Goal: Task Accomplishment & Management: Use online tool/utility

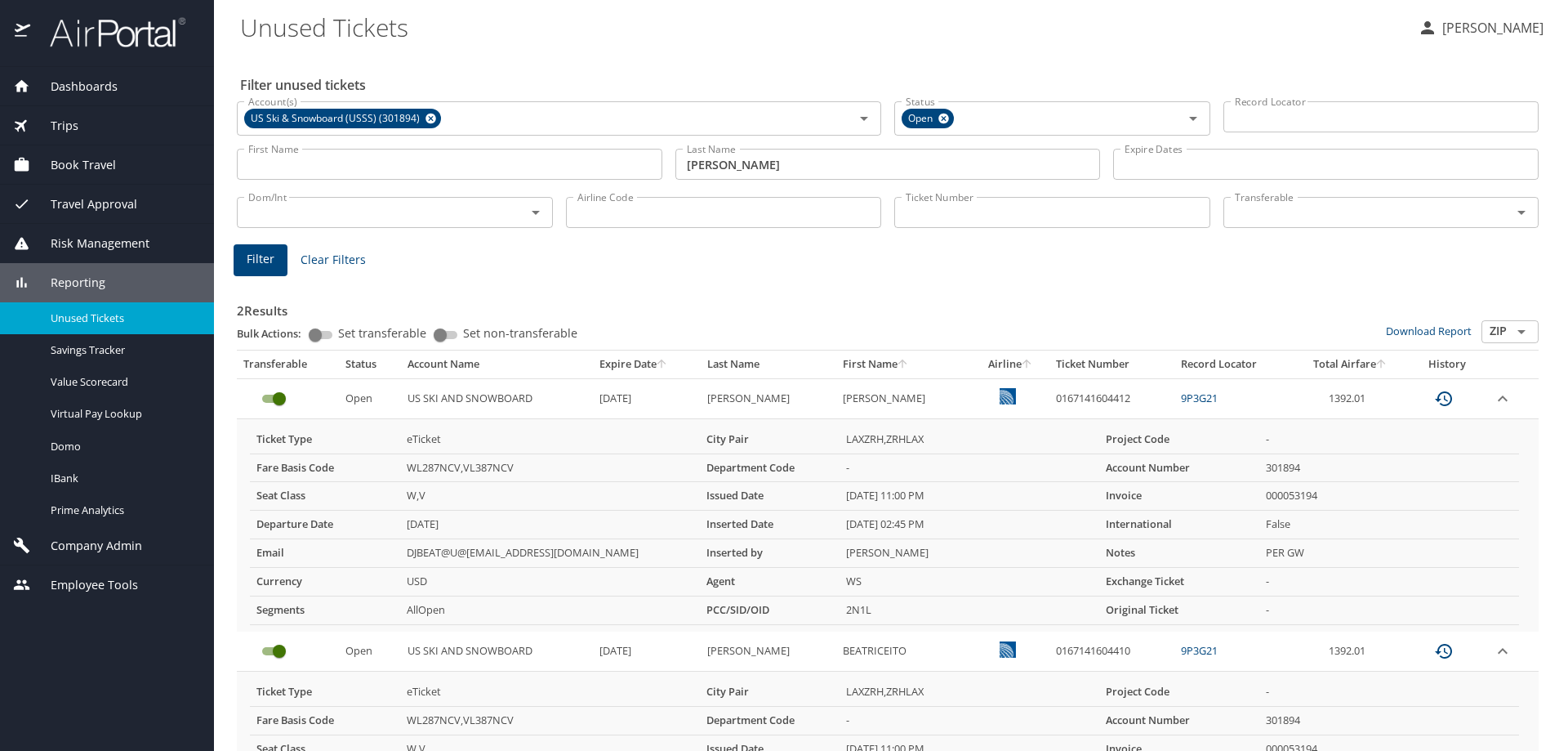
click at [91, 87] on span "Dashboards" at bounding box center [74, 86] width 88 height 18
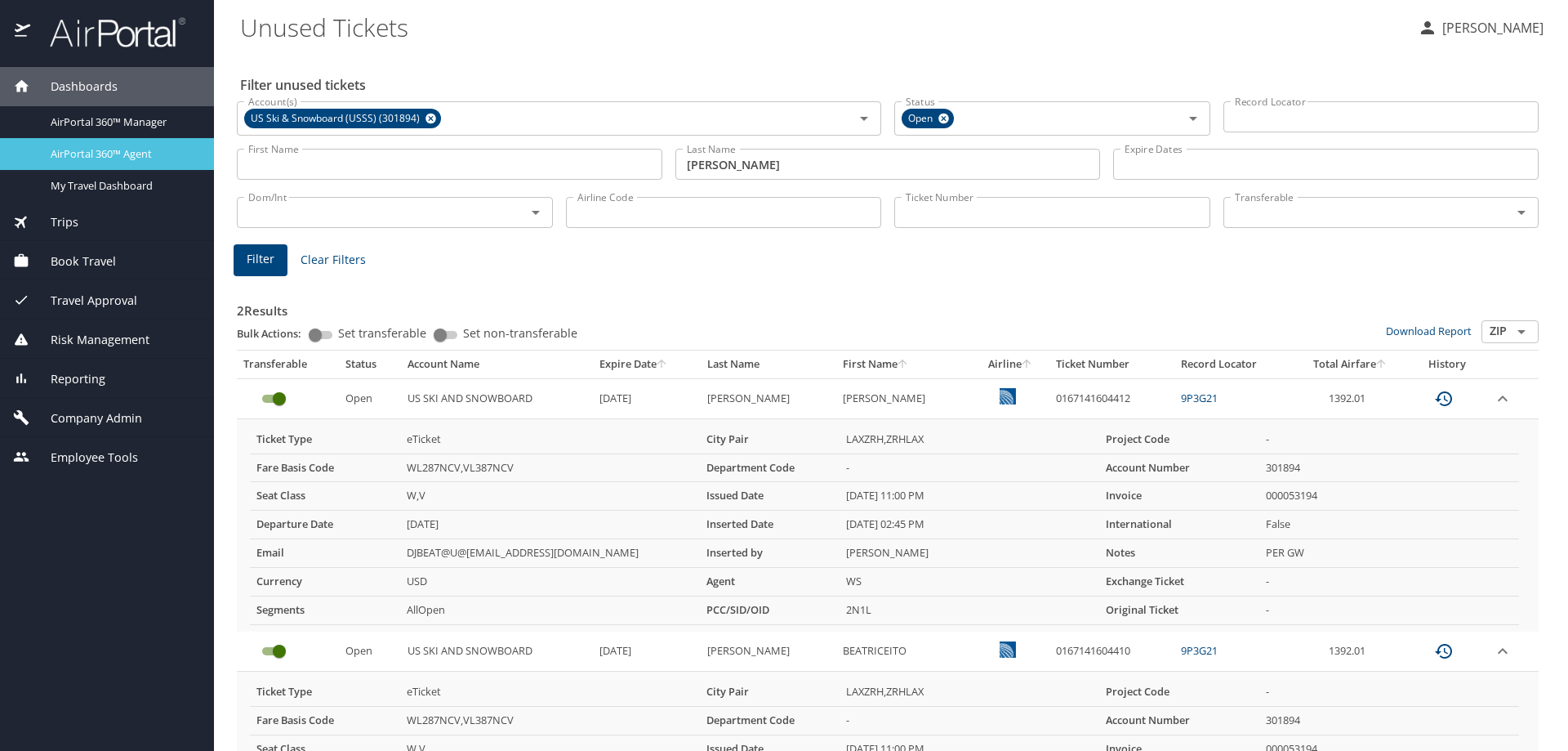
click at [106, 159] on span "AirPortal 360™ Agent" at bounding box center [122, 154] width 144 height 16
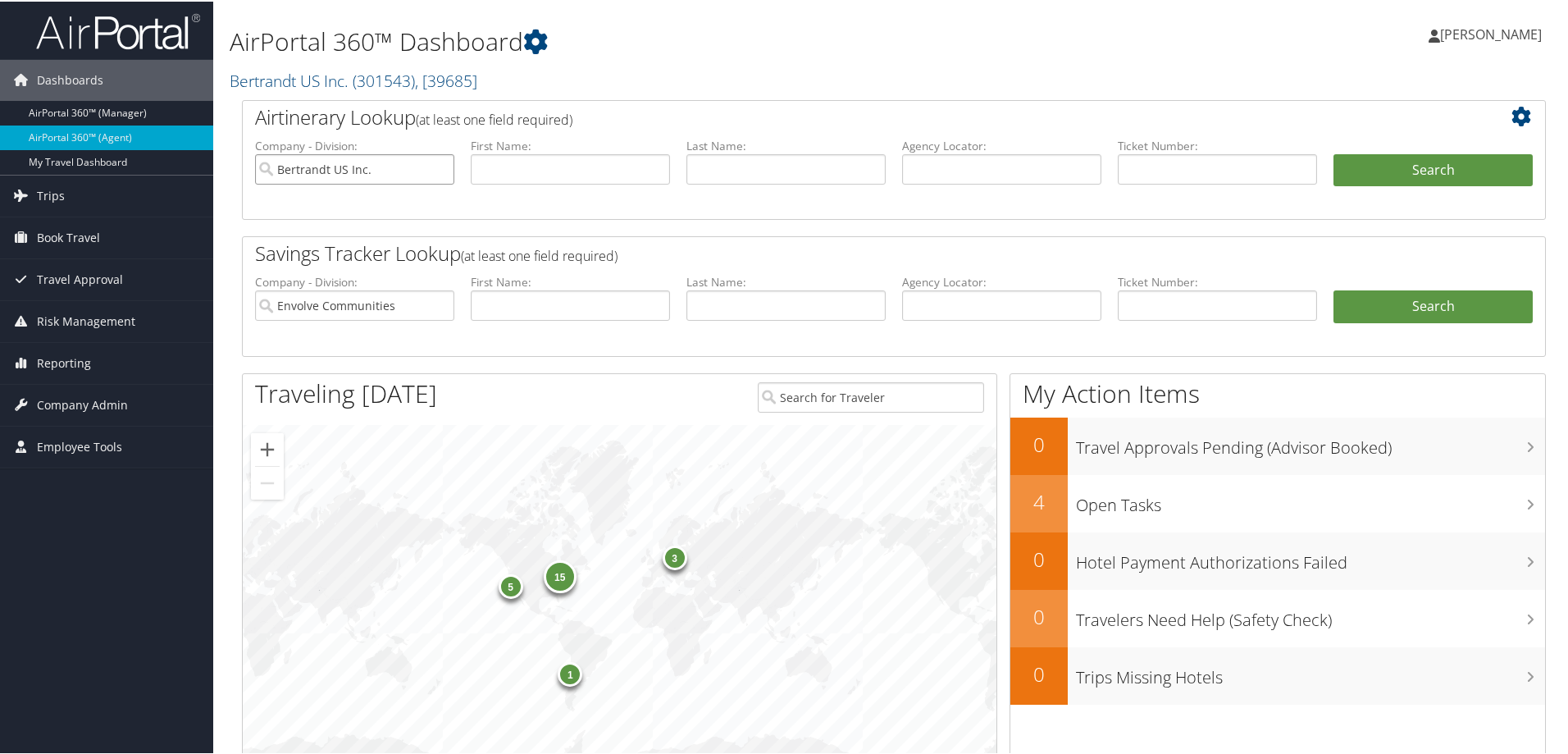
click at [439, 169] on input "Bertrandt US Inc." at bounding box center [354, 167] width 199 height 30
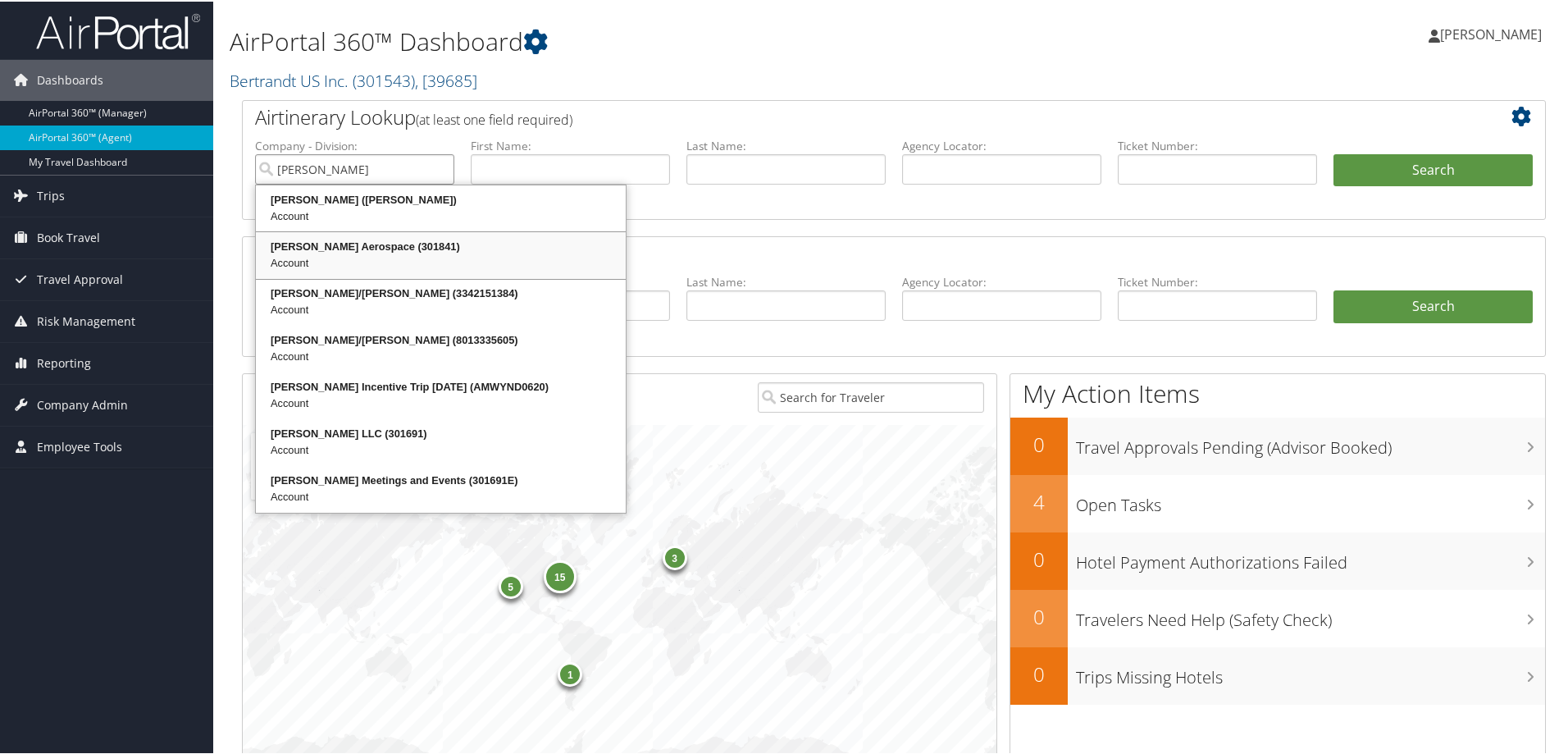
click at [319, 259] on div "Account" at bounding box center [441, 261] width 365 height 17
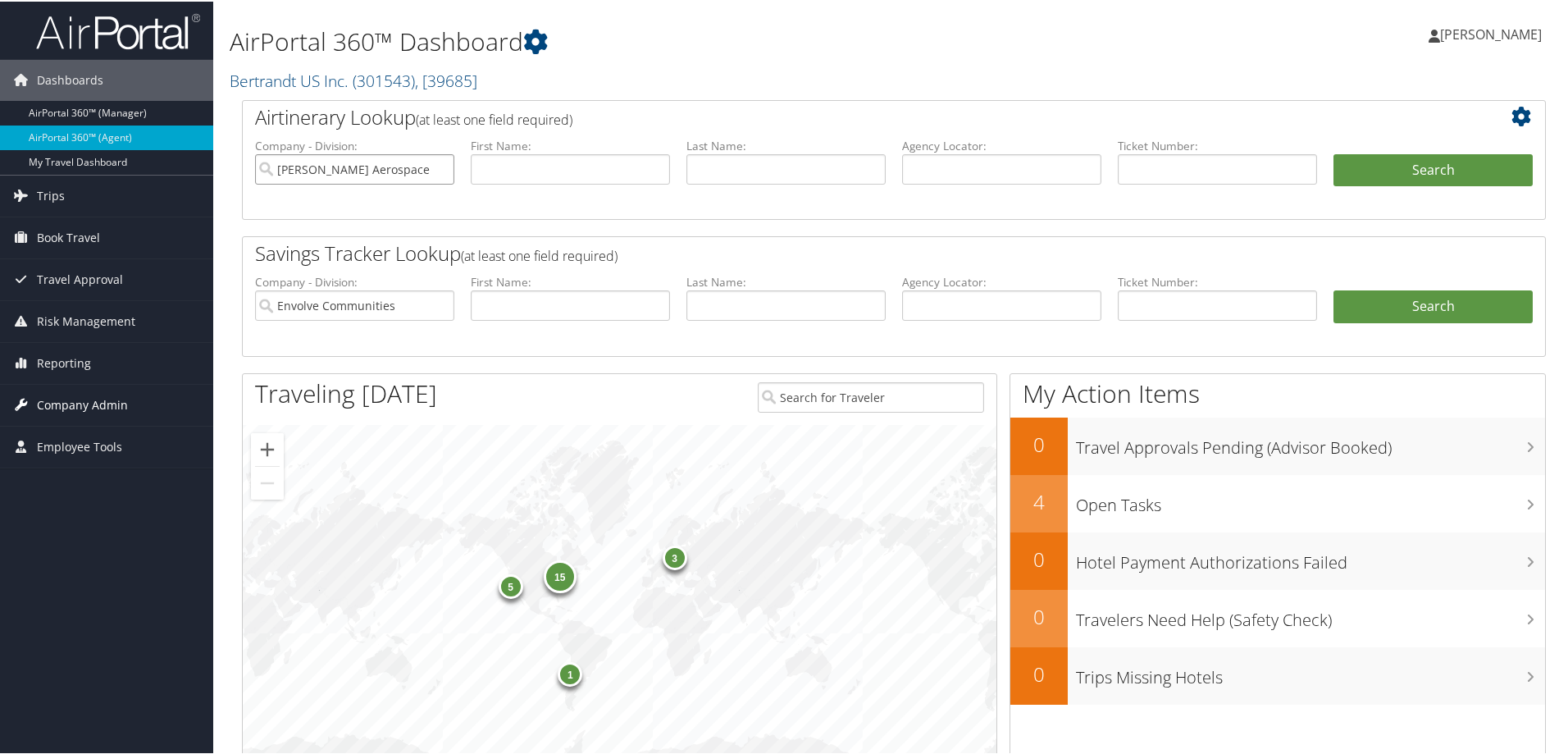
type input "[PERSON_NAME] Aerospace"
click at [92, 401] on span "Company Admin" at bounding box center [82, 403] width 91 height 41
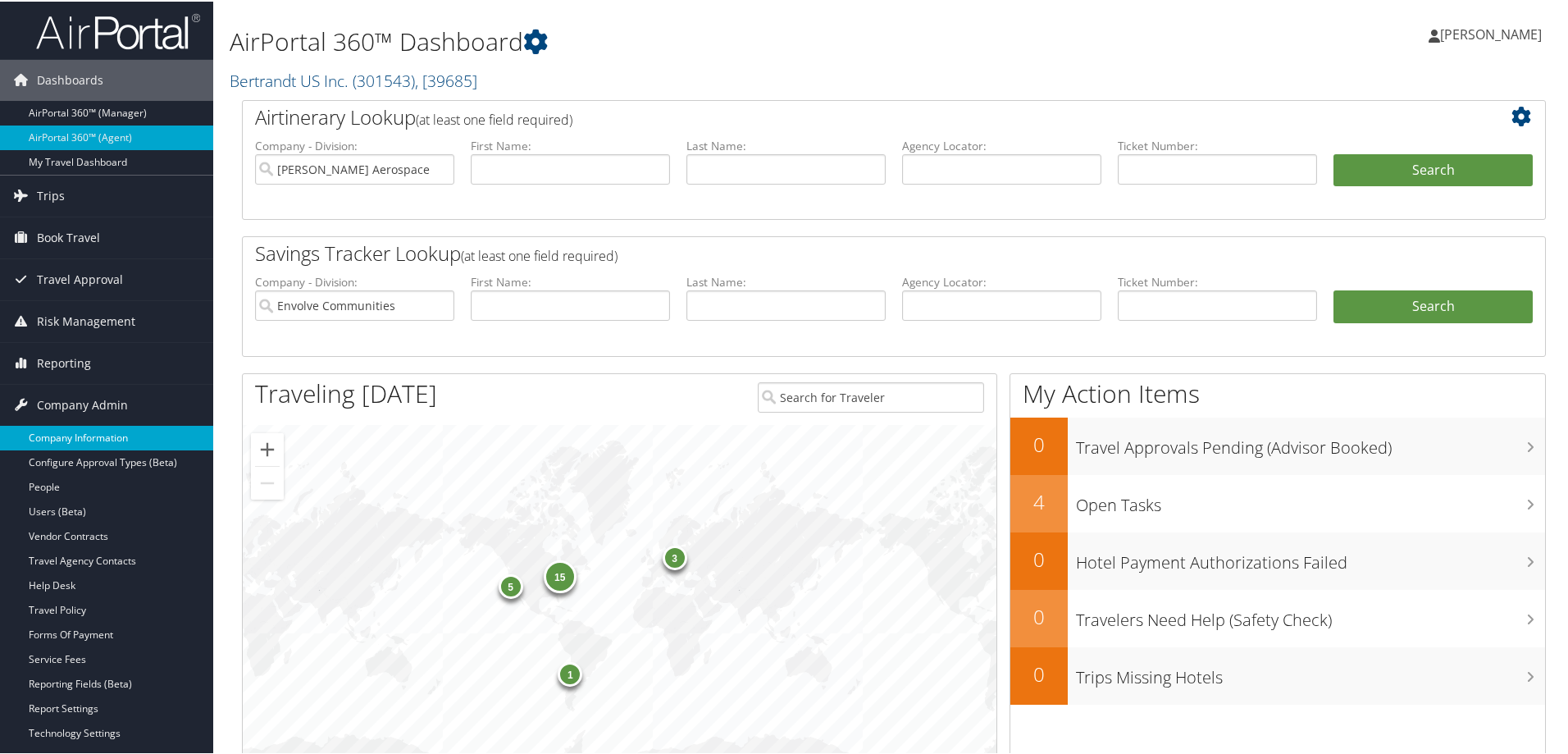
click link "Company Information"
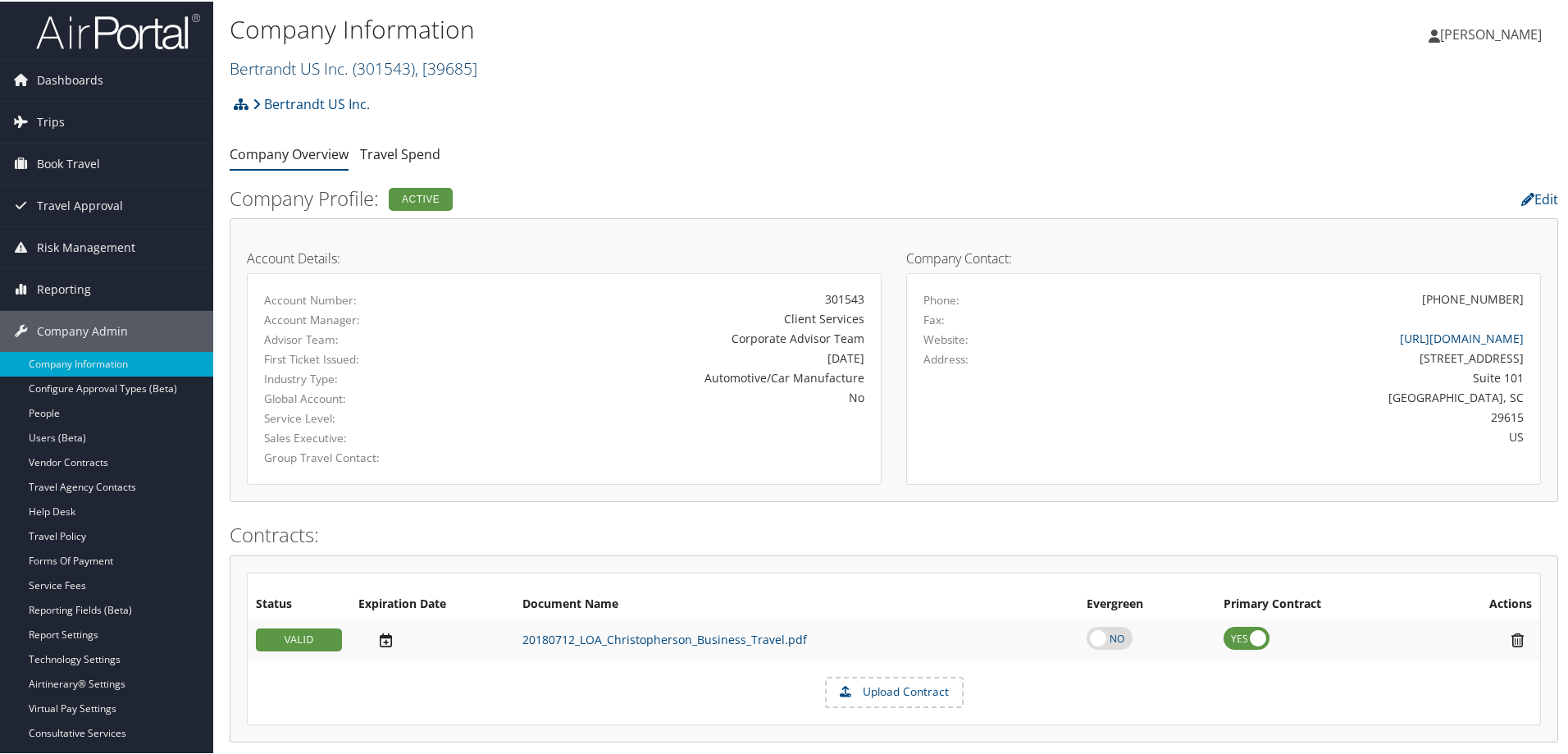
click at [466, 66] on span ", [ 39685 ]" at bounding box center [447, 66] width 63 height 22
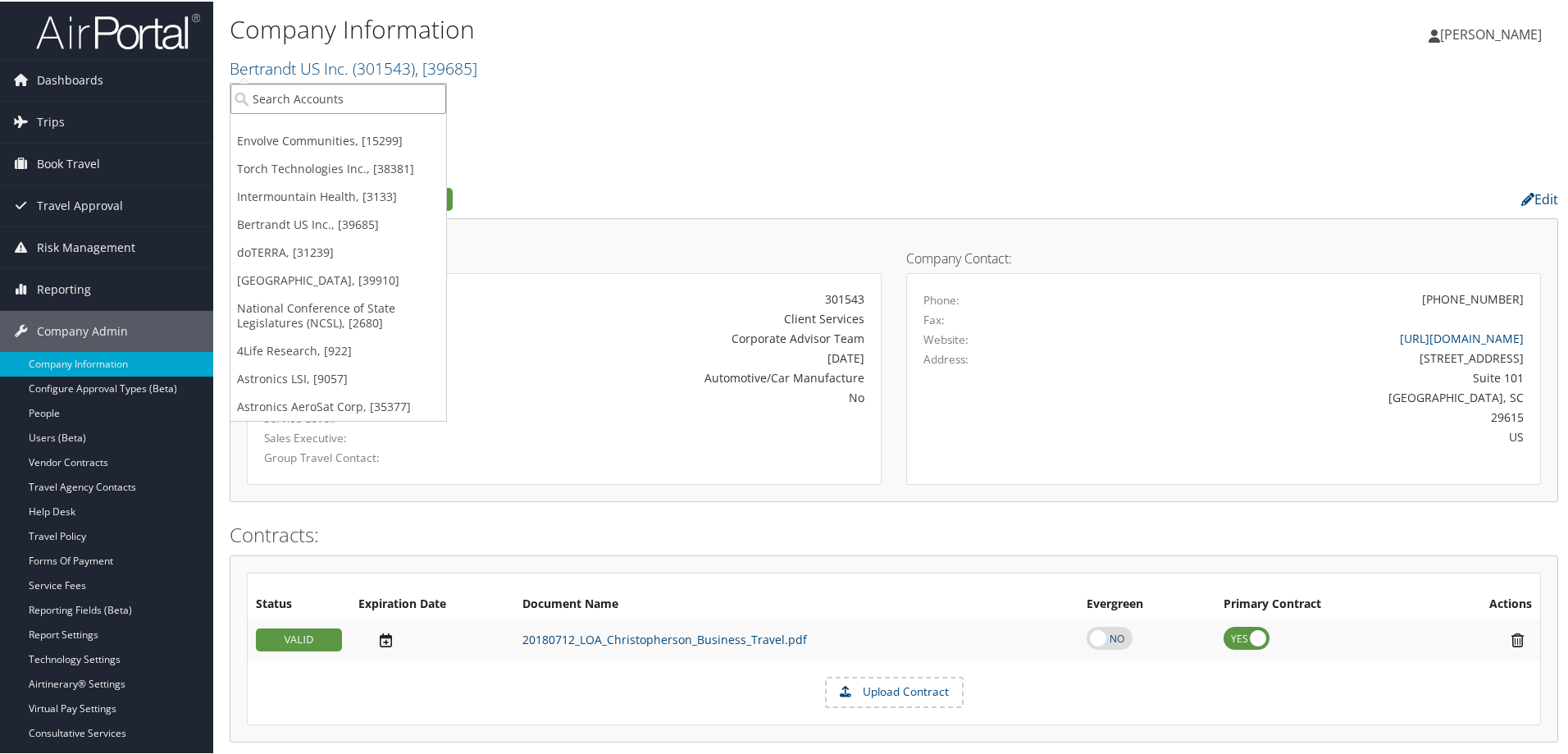
click at [372, 91] on input "search" at bounding box center [339, 97] width 216 height 30
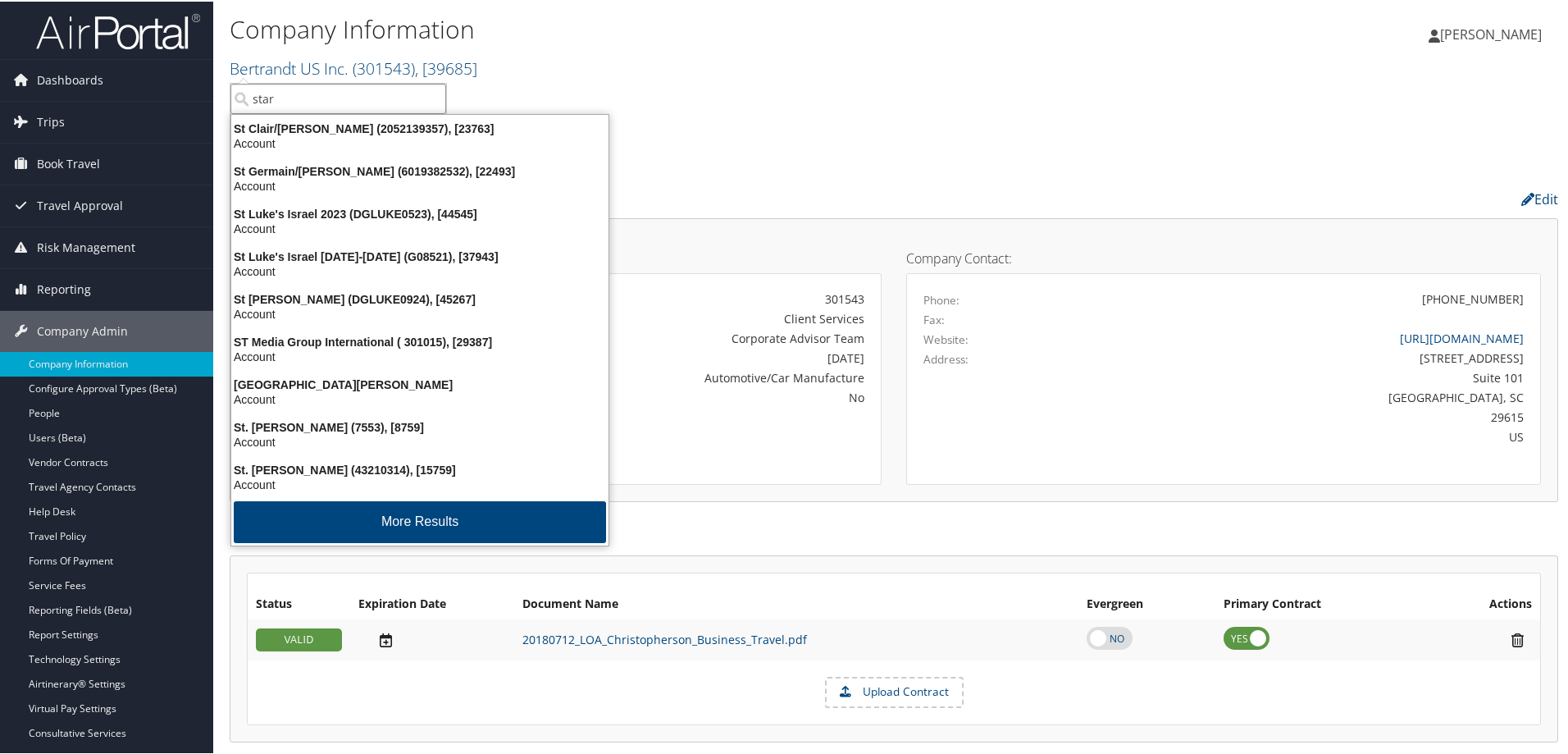
type input "stark"
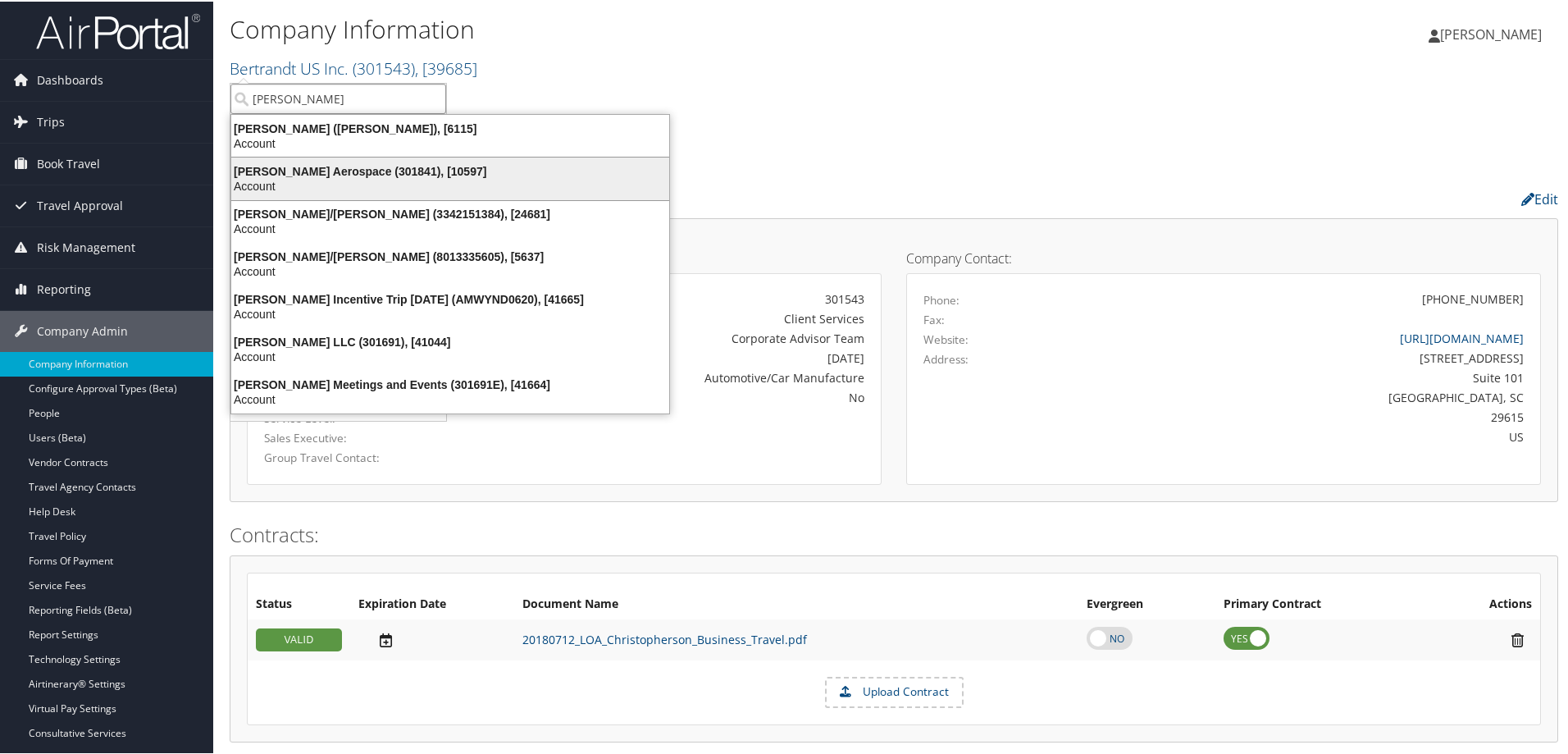
click at [347, 163] on div "Stark Aerospace (301841), [10597]" at bounding box center [450, 169] width 458 height 15
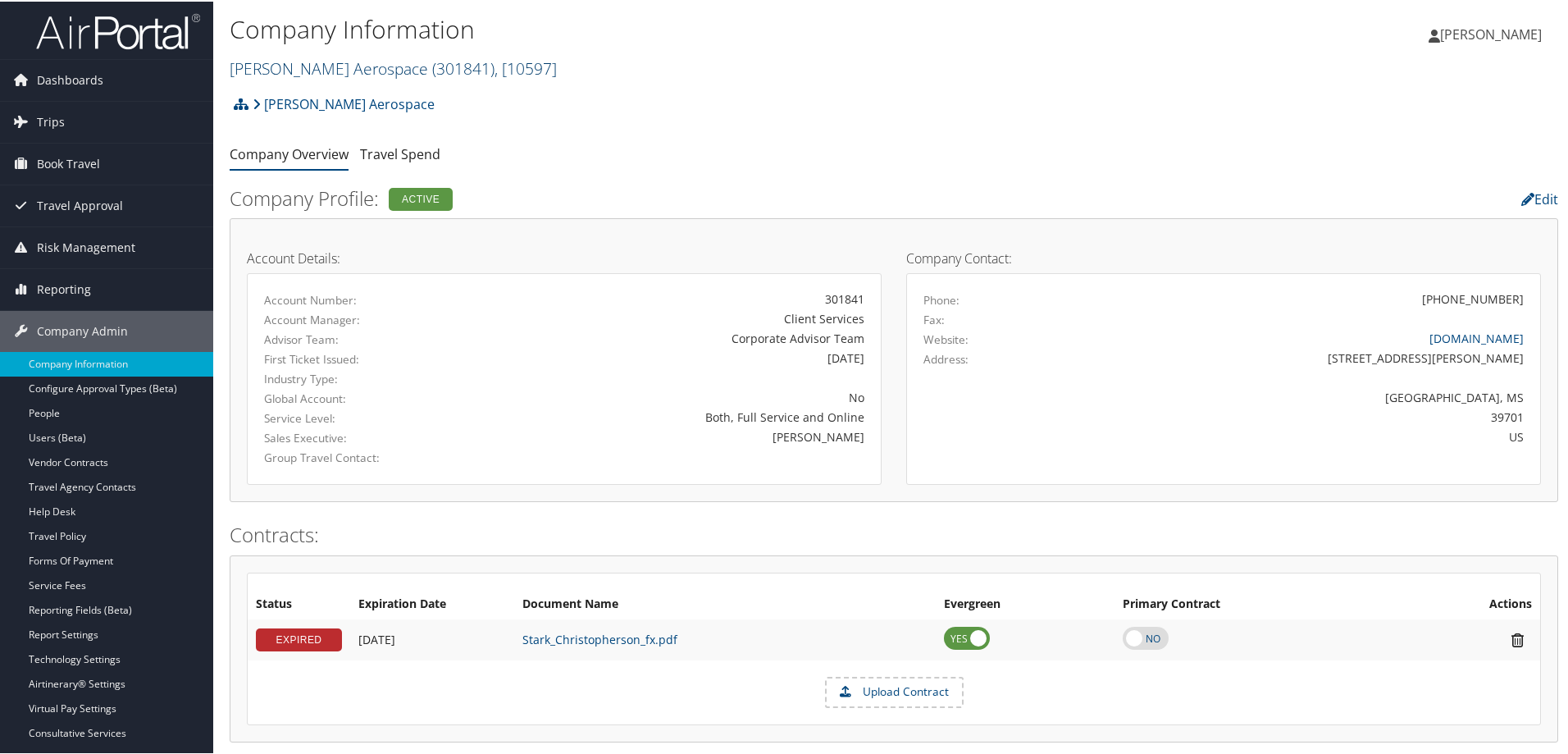
click at [495, 67] on span ", [ 10597 ]" at bounding box center [526, 66] width 63 height 22
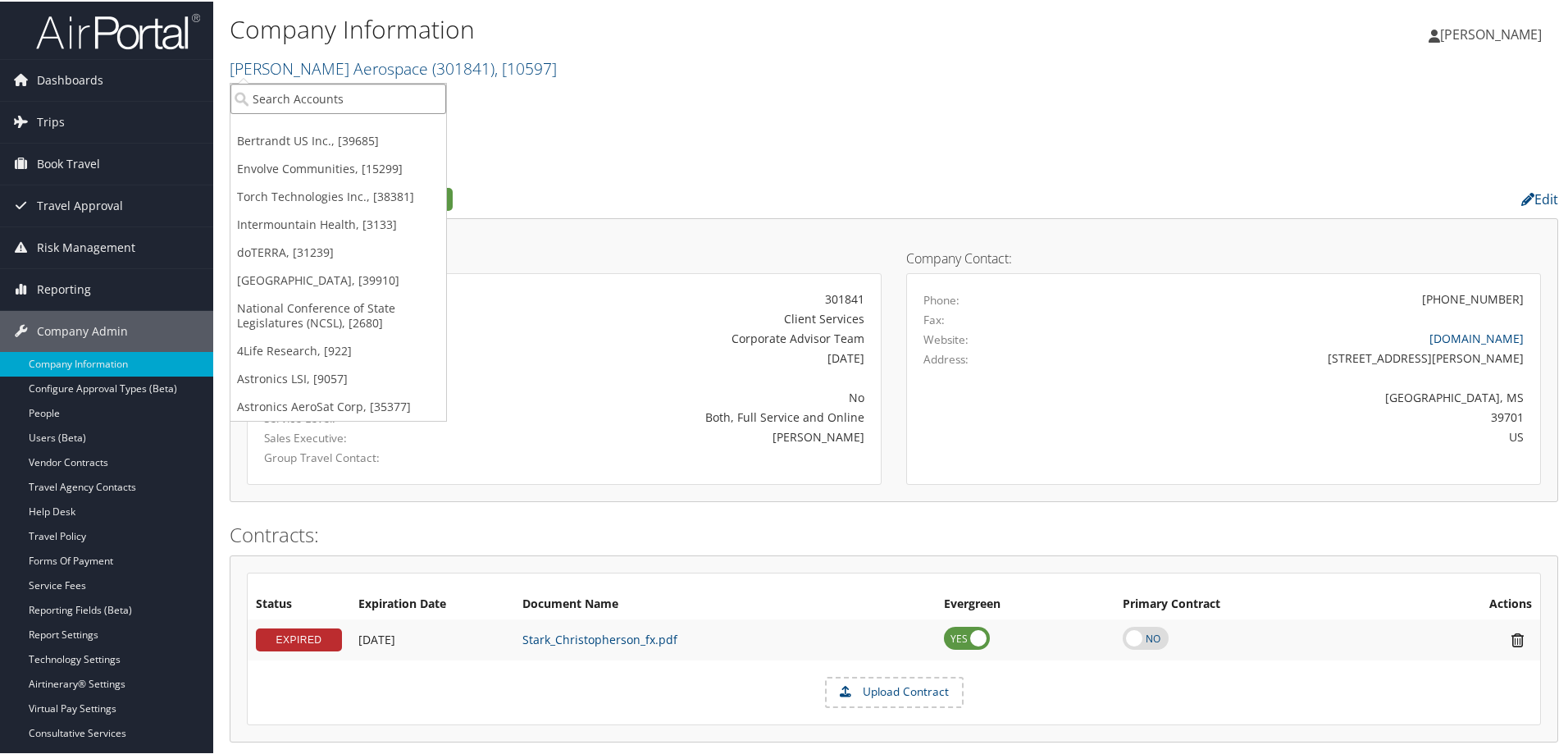
click at [366, 105] on input "search" at bounding box center [339, 97] width 216 height 30
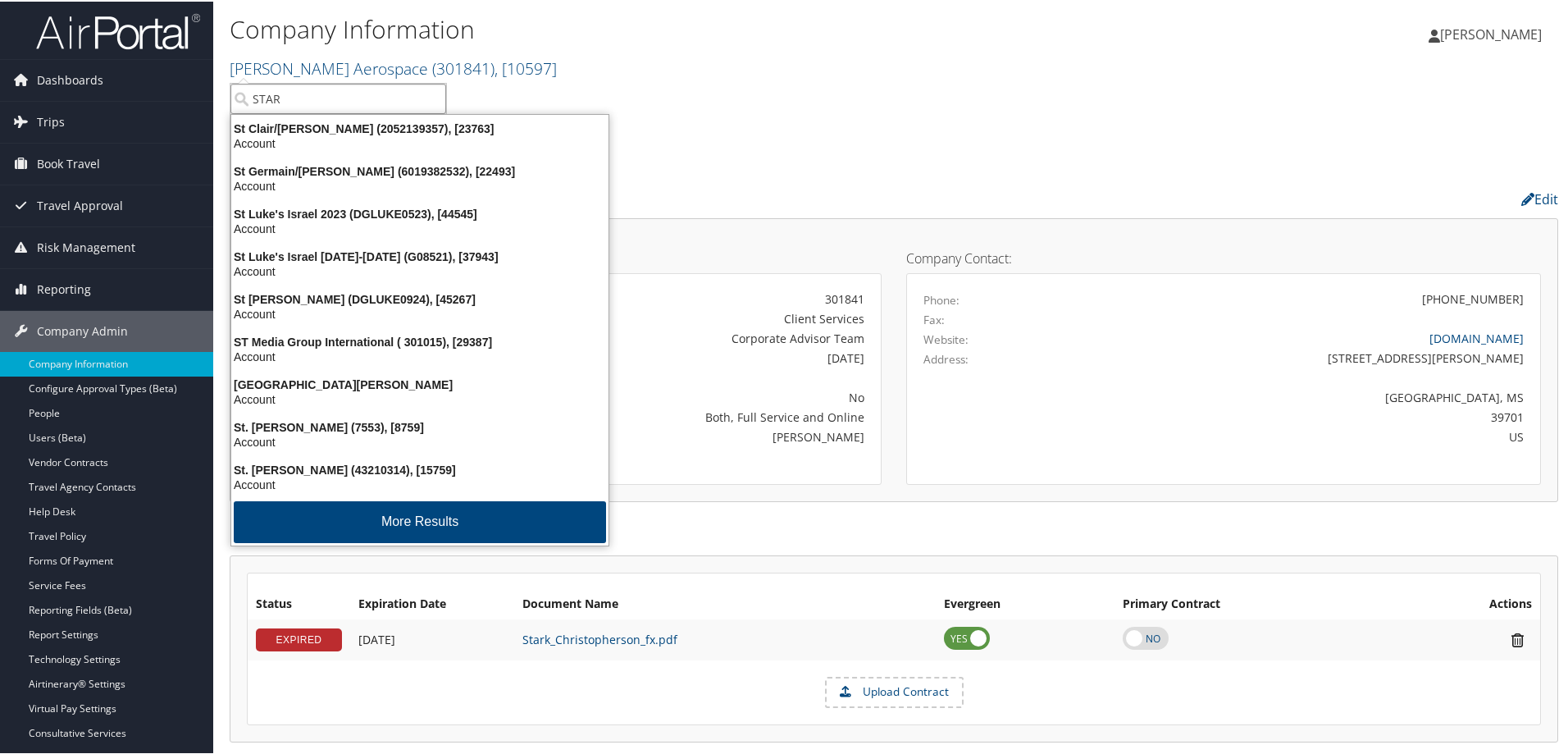
type input "STARK"
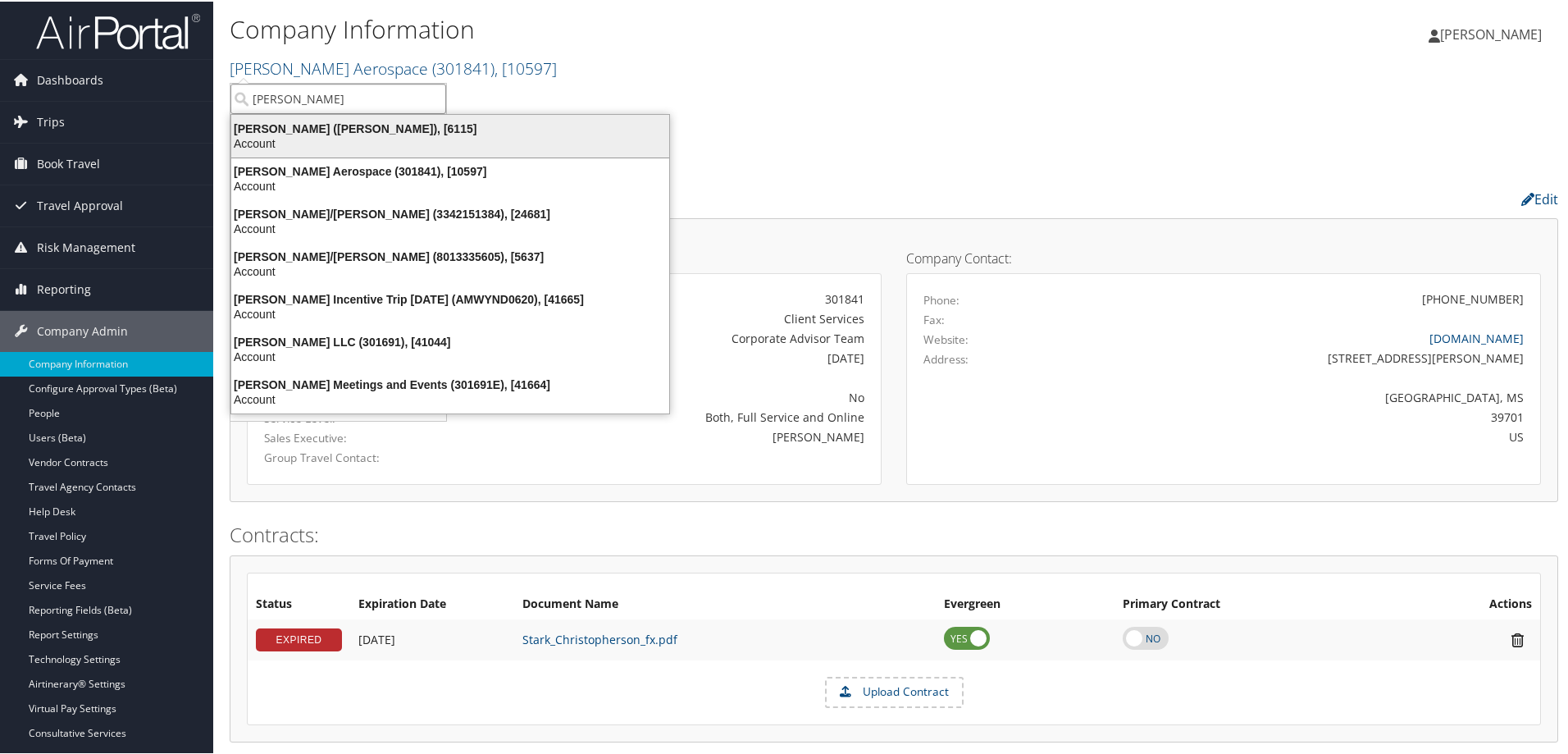
click at [373, 128] on div "stark (STARK), [6115]" at bounding box center [450, 127] width 458 height 15
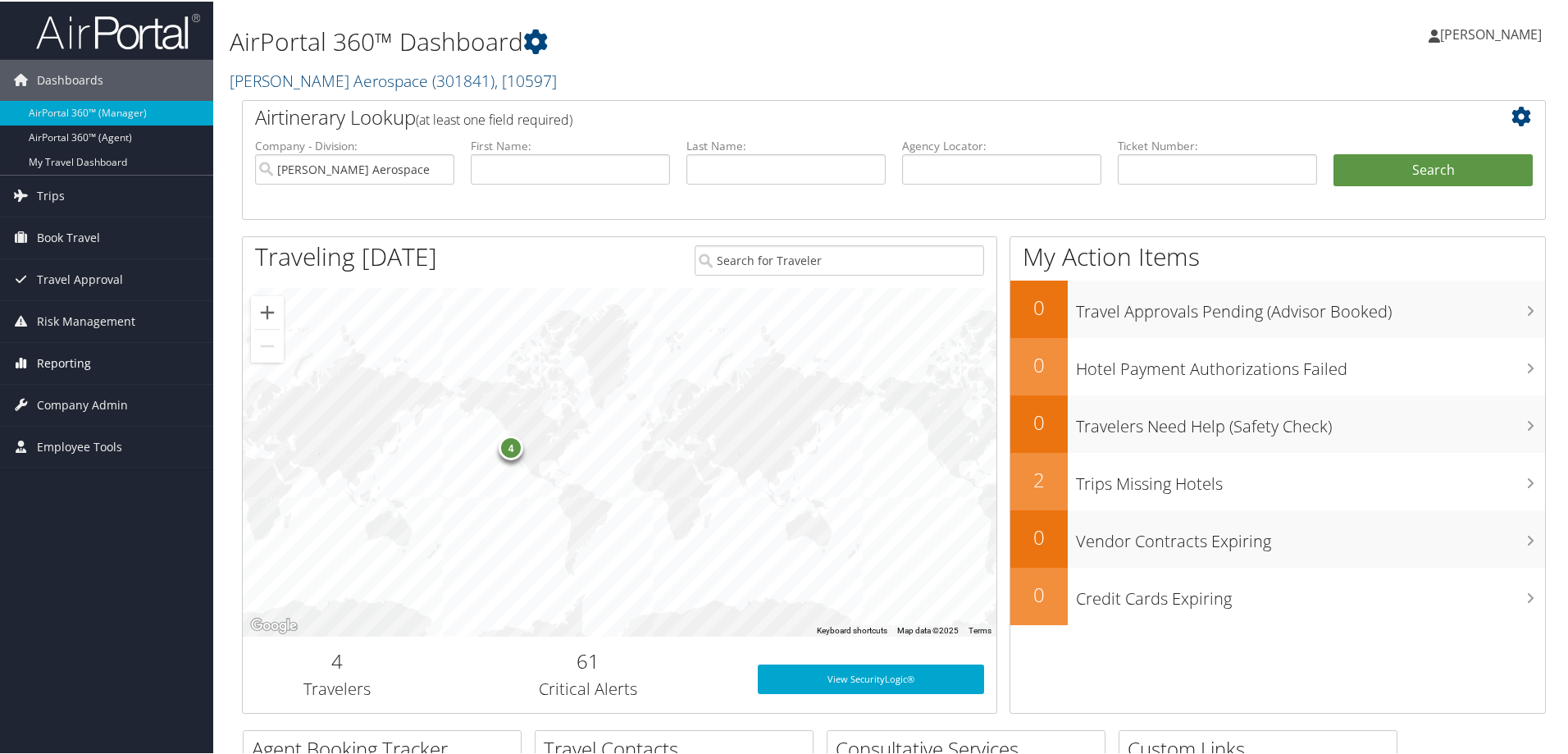
click at [67, 362] on span "Reporting" at bounding box center [64, 361] width 54 height 41
click at [65, 385] on link "Unused Tickets" at bounding box center [106, 394] width 213 height 24
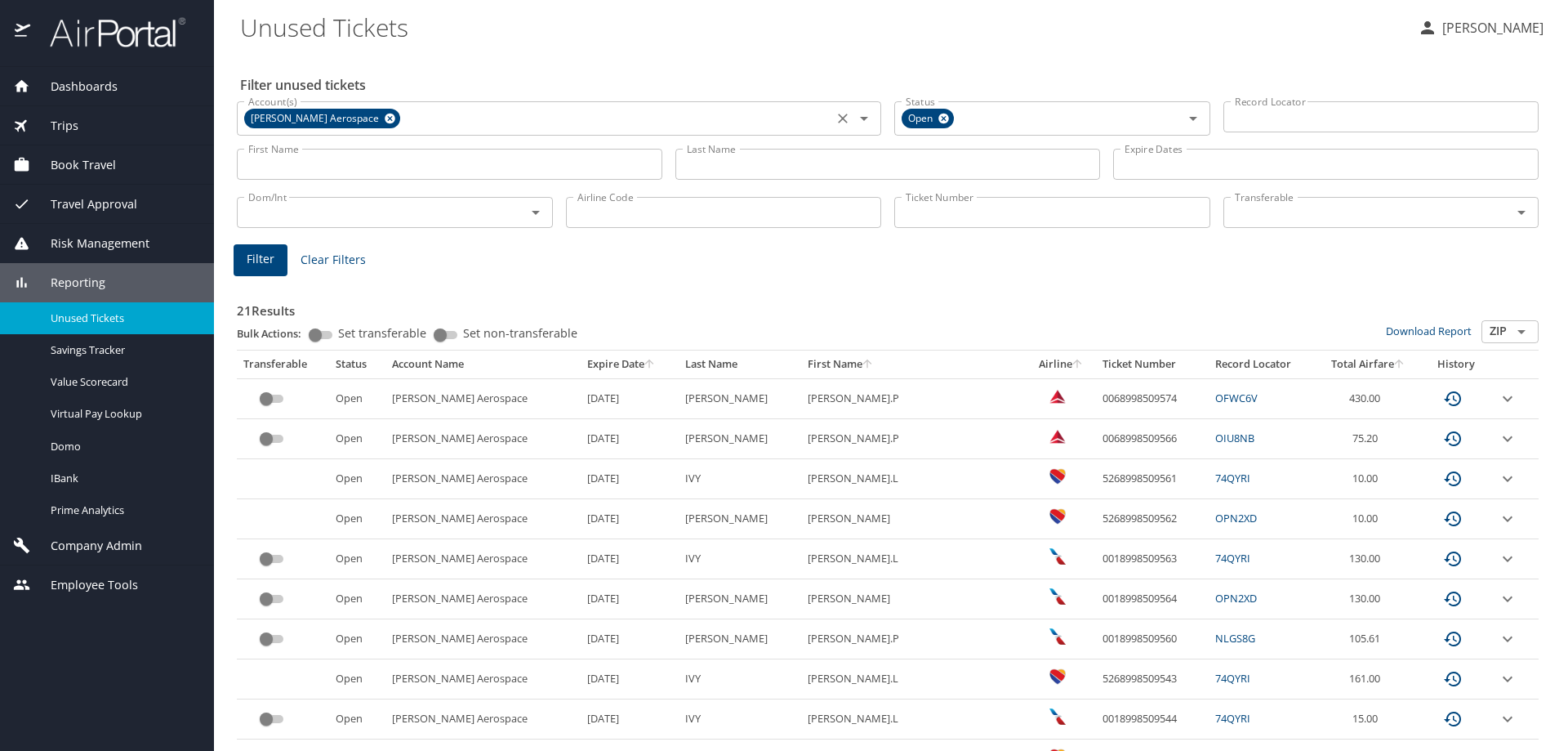
click at [385, 115] on icon at bounding box center [390, 119] width 10 height 10
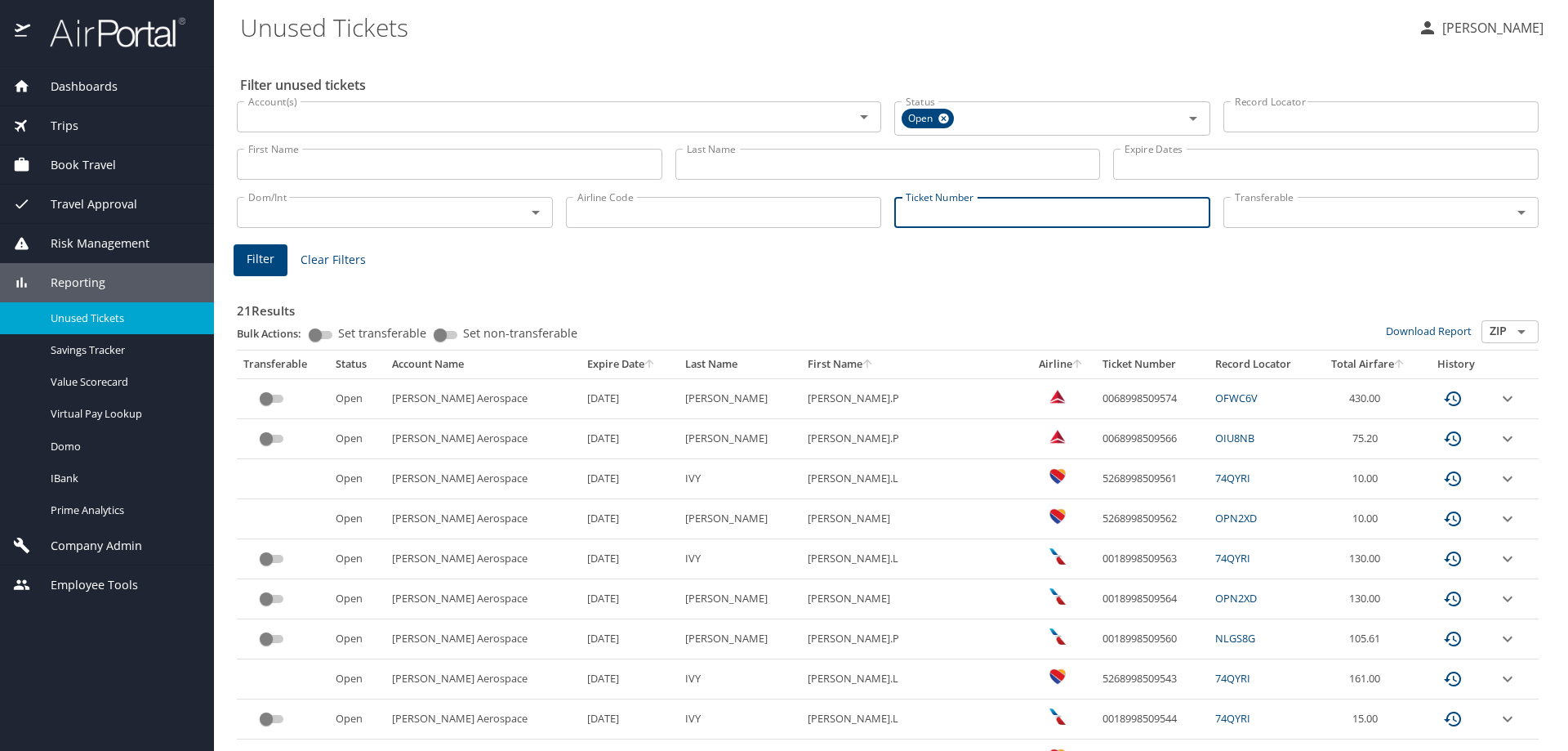
click at [963, 221] on input "Ticket Number" at bounding box center [1052, 212] width 316 height 31
type input "0068999900148"
click at [274, 258] on button "Filter" at bounding box center [260, 258] width 54 height 32
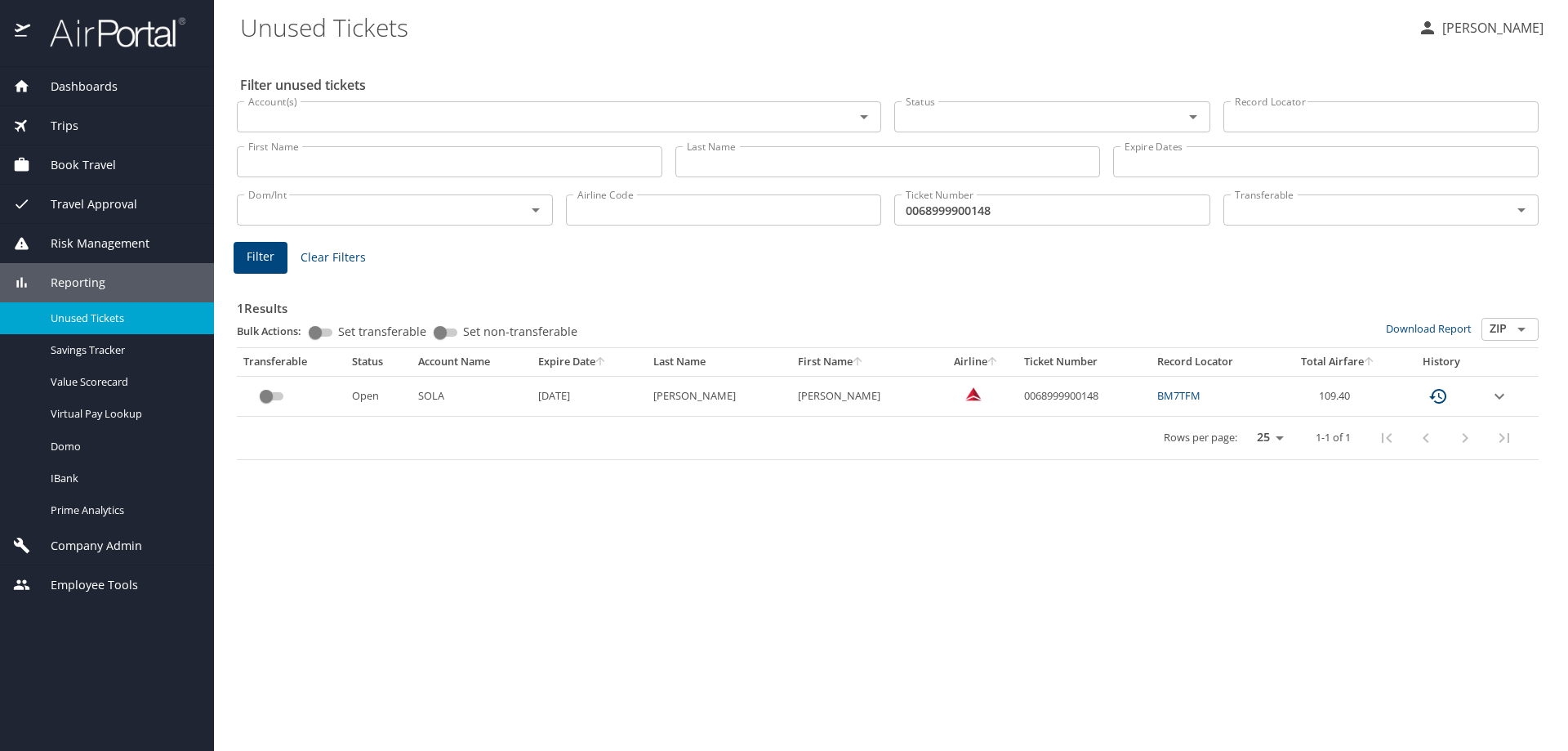
click at [1491, 394] on icon "expand row" at bounding box center [1499, 395] width 20 height 20
